Goal: Check status: Check status

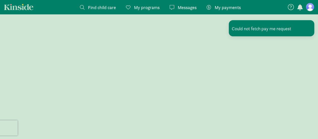
click at [225, 8] on span "My payments" at bounding box center [228, 7] width 26 height 7
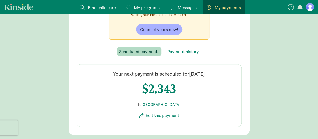
scroll to position [75, 0]
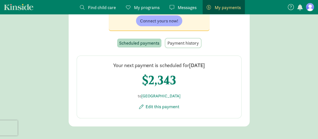
click at [185, 39] on span "Payment history" at bounding box center [182, 42] width 31 height 7
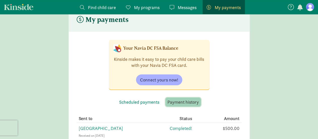
scroll to position [0, 0]
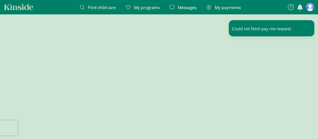
click at [223, 11] on link "My payments Pay" at bounding box center [224, 7] width 42 height 14
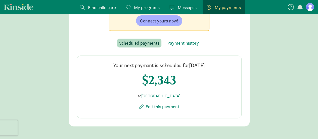
scroll to position [67, 0]
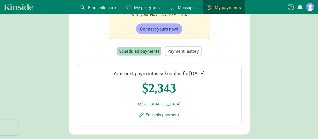
click at [180, 47] on button "Payment history" at bounding box center [182, 51] width 35 height 9
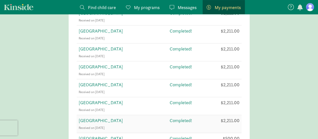
scroll to position [305, 0]
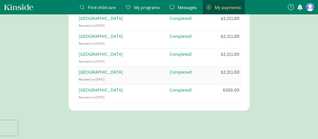
click at [110, 69] on span "[GEOGRAPHIC_DATA]" at bounding box center [101, 72] width 44 height 6
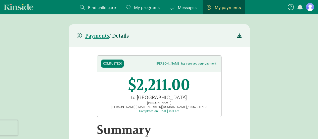
click at [235, 33] on header "Payments / Details" at bounding box center [159, 35] width 181 height 23
click at [241, 38] on span at bounding box center [239, 35] width 5 height 7
